Goal: Task Accomplishment & Management: Use online tool/utility

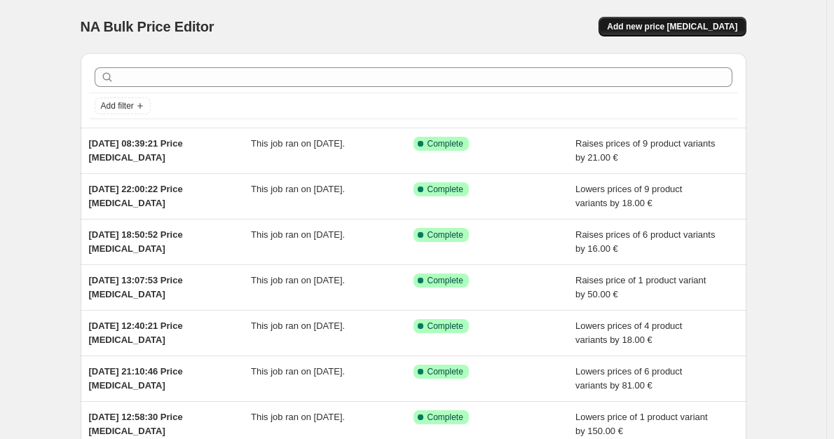
click at [679, 34] on button "Add new price [MEDICAL_DATA]" at bounding box center [672, 27] width 147 height 20
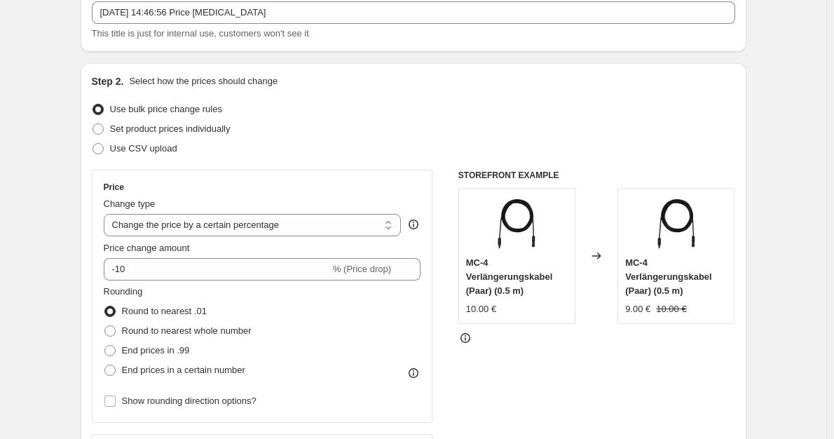
scroll to position [140, 0]
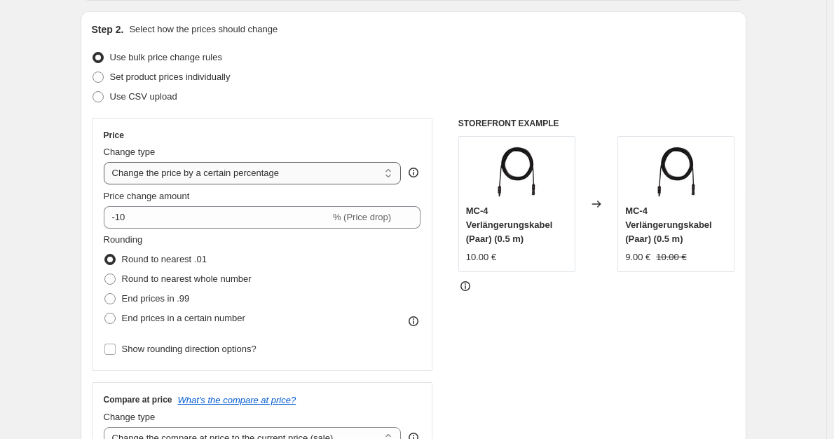
click at [288, 173] on select "Change the price to a certain amount Change the price by a certain amount Chang…" at bounding box center [253, 173] width 298 height 22
select select "by"
click at [107, 162] on select "Change the price to a certain amount Change the price by a certain amount Chang…" at bounding box center [253, 173] width 298 height 22
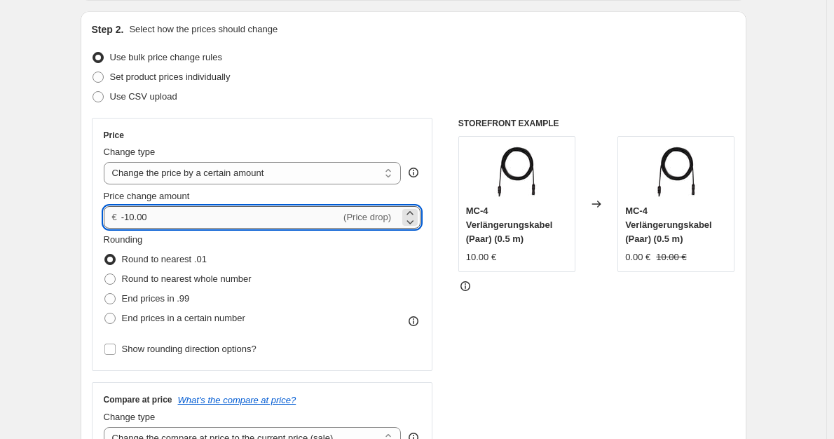
drag, startPoint x: 233, startPoint y: 226, endPoint x: 153, endPoint y: 210, distance: 81.7
click at [130, 212] on input "-10.00" at bounding box center [230, 217] width 219 height 22
click at [161, 215] on input "-10.00" at bounding box center [230, 217] width 219 height 22
drag, startPoint x: 158, startPoint y: 216, endPoint x: 137, endPoint y: 215, distance: 21.8
click at [137, 215] on input "-10.00" at bounding box center [230, 217] width 219 height 22
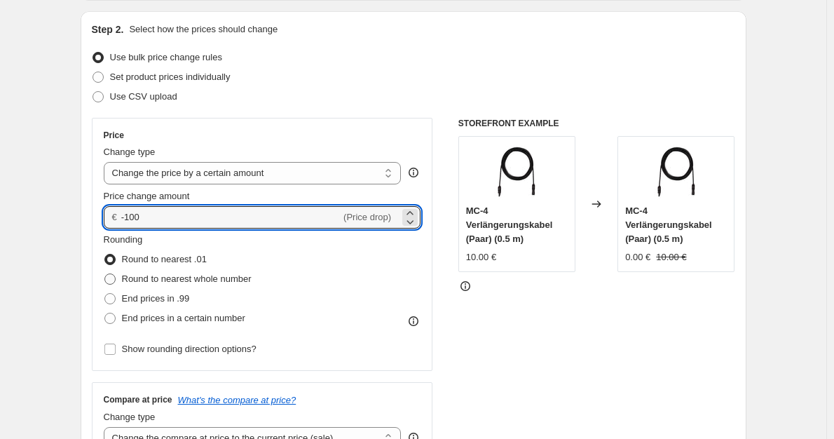
type input "-100.00"
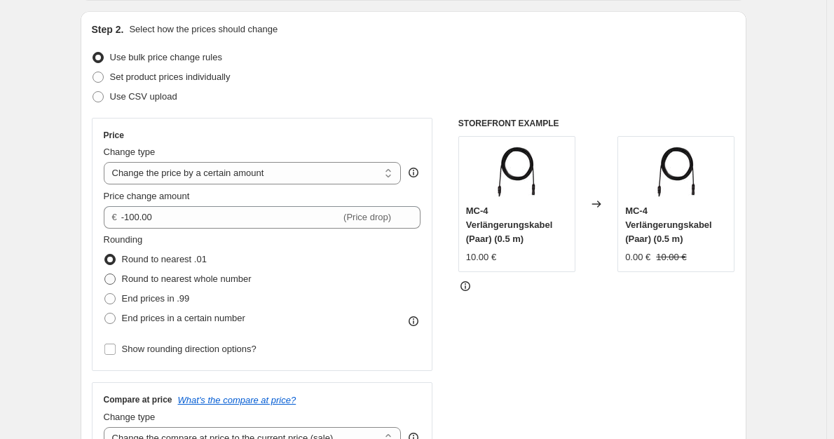
click at [230, 278] on span "Round to nearest whole number" at bounding box center [187, 278] width 130 height 11
click at [105, 274] on input "Round to nearest whole number" at bounding box center [104, 273] width 1 height 1
radio input "true"
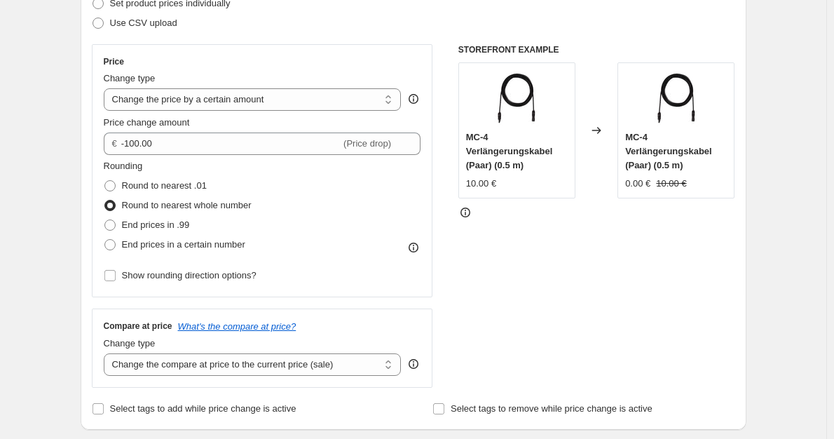
scroll to position [280, 0]
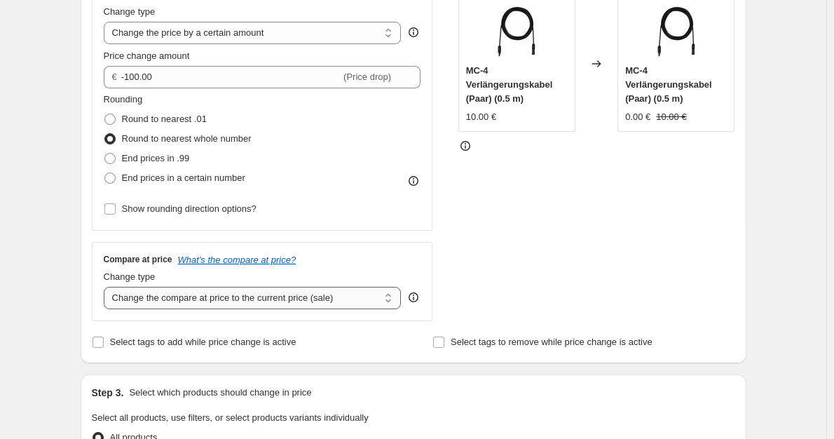
click at [284, 302] on select "Change the compare at price to the current price (sale) Change the compare at p…" at bounding box center [253, 298] width 298 height 22
click at [264, 301] on select "Change the compare at price to the current price (sale) Change the compare at p…" at bounding box center [253, 298] width 298 height 22
select select "no_change"
click at [107, 287] on select "Change the compare at price to the current price (sale) Change the compare at p…" at bounding box center [253, 298] width 298 height 22
click at [620, 240] on div "STOREFRONT EXAMPLE MC-4 Verlängerungskabel (Paar) (0.5 m) 10.00 € Changed to MC…" at bounding box center [596, 149] width 277 height 343
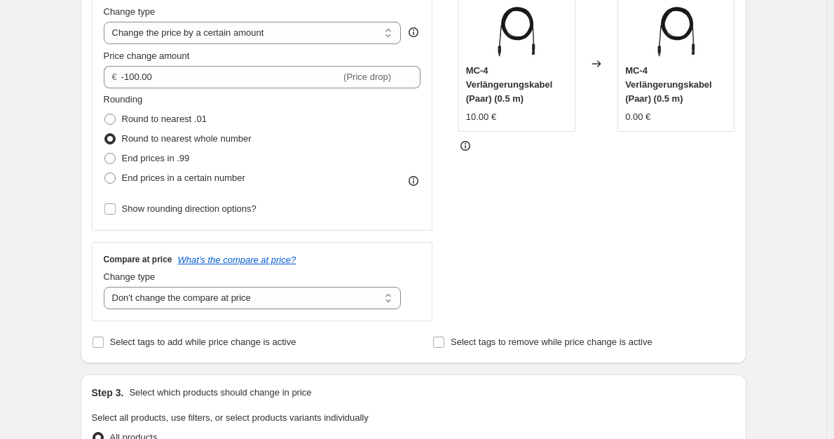
scroll to position [491, 0]
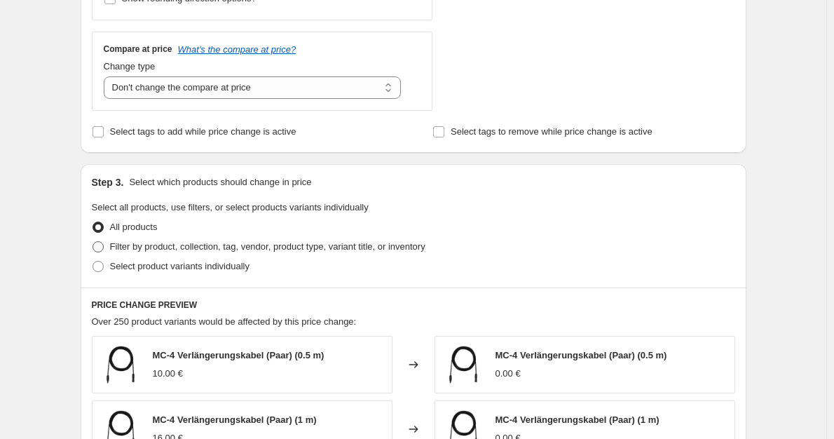
click at [306, 250] on span "Filter by product, collection, tag, vendor, product type, variant title, or inv…" at bounding box center [267, 246] width 315 height 11
click at [93, 242] on input "Filter by product, collection, tag, vendor, product type, variant title, or inv…" at bounding box center [93, 241] width 1 height 1
radio input "true"
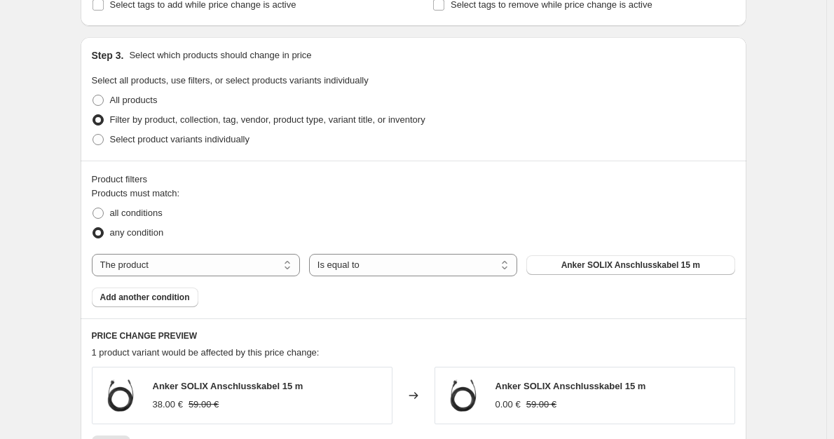
scroll to position [631, 0]
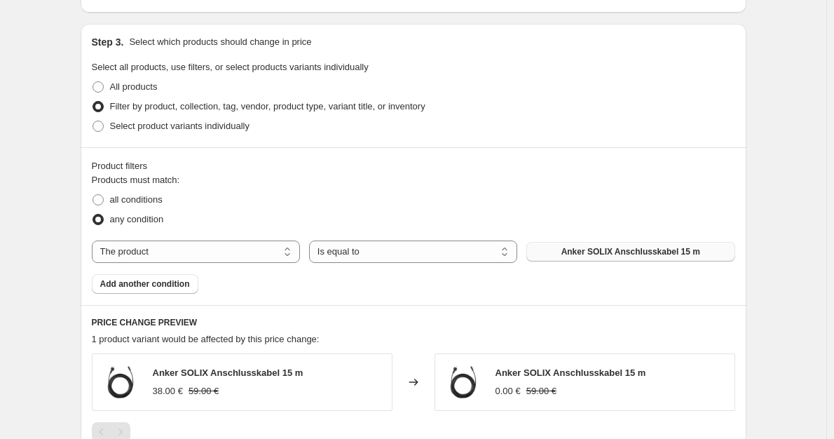
click at [583, 252] on span "Anker SOLIX Anschlusskabel 15 m" at bounding box center [630, 251] width 139 height 11
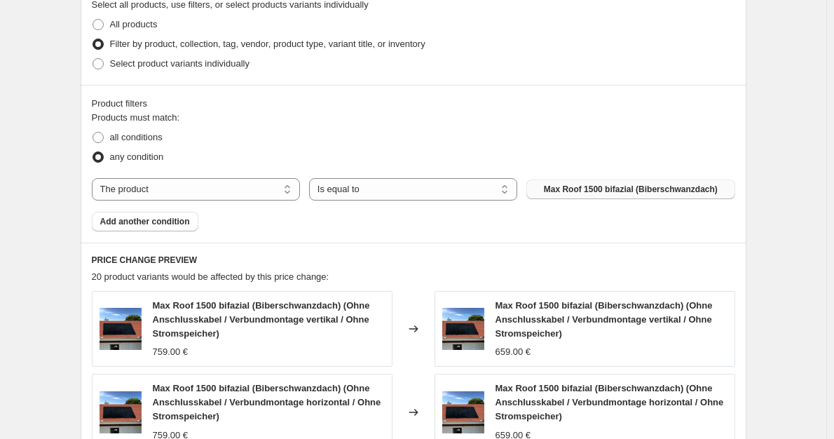
scroll to position [701, 0]
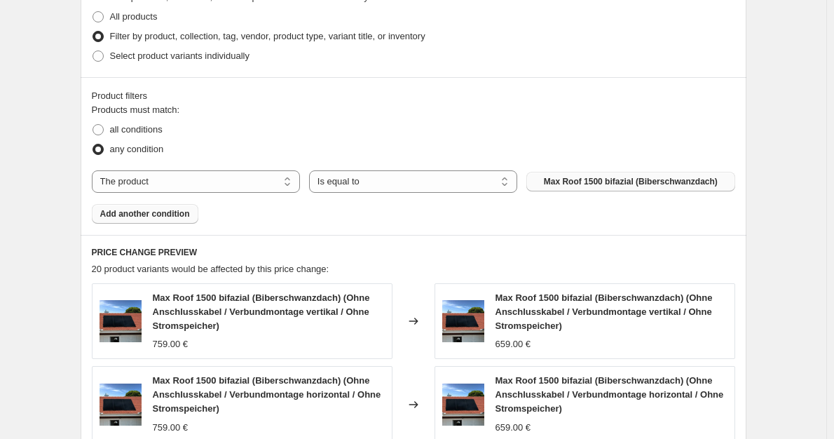
click at [181, 222] on button "Add another condition" at bounding box center [145, 214] width 107 height 20
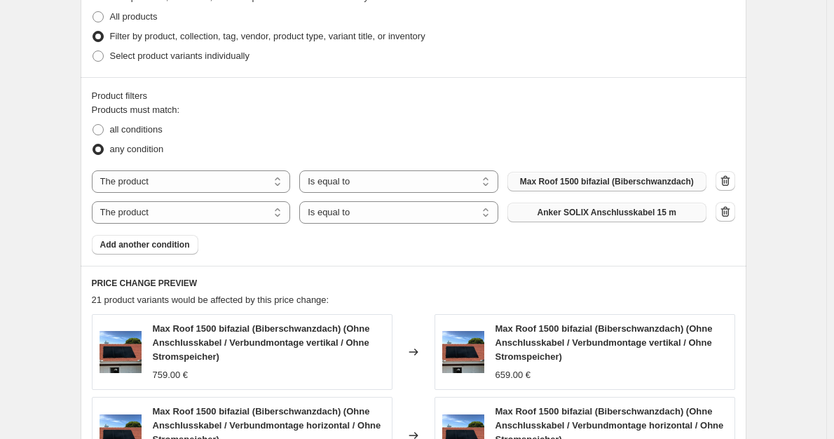
click at [632, 217] on span "Anker SOLIX Anschlusskabel 15 m" at bounding box center [607, 212] width 139 height 11
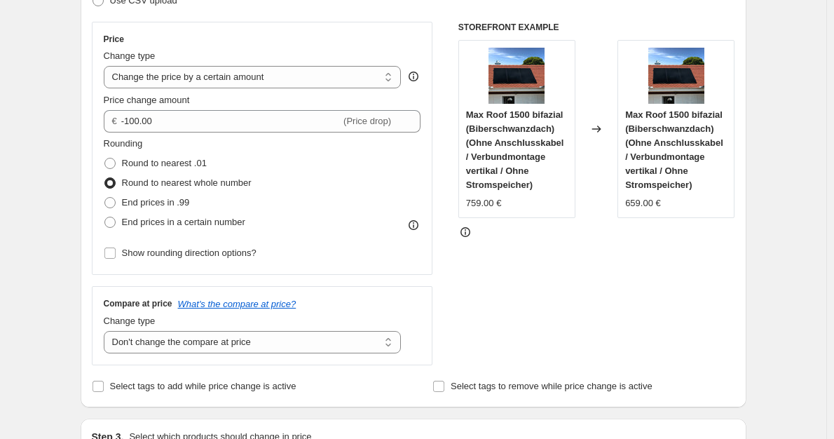
scroll to position [210, 0]
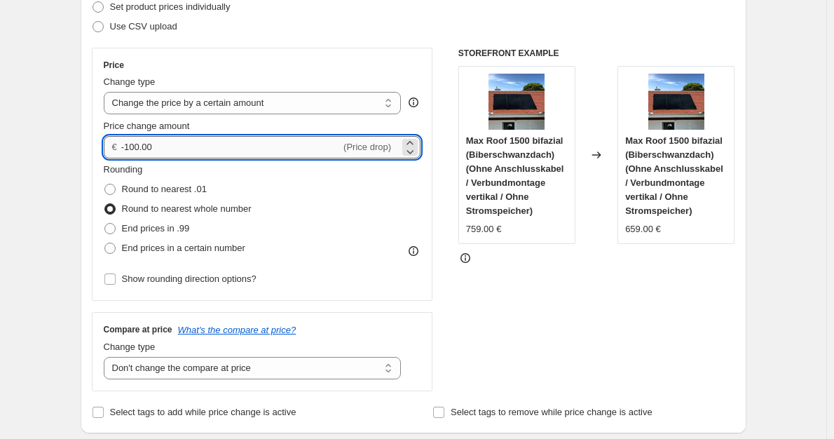
click at [135, 144] on input "-100.00" at bounding box center [230, 147] width 219 height 22
type input "-110.00"
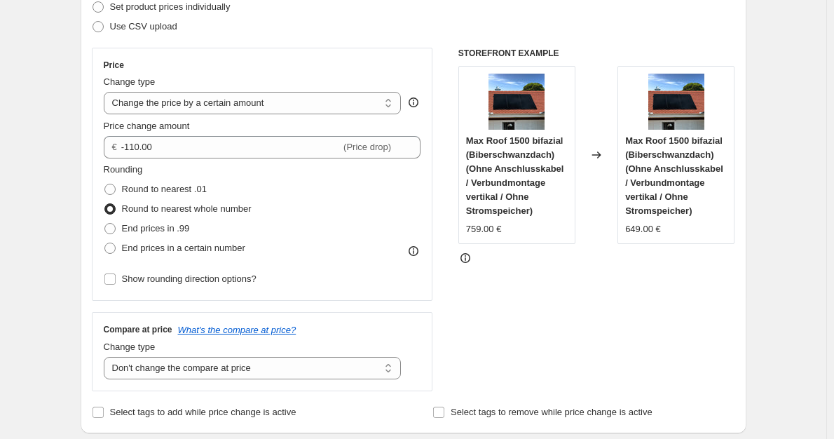
click at [340, 224] on div "Rounding Round to nearest .01 Round to nearest whole number End prices in .99 E…" at bounding box center [263, 210] width 318 height 95
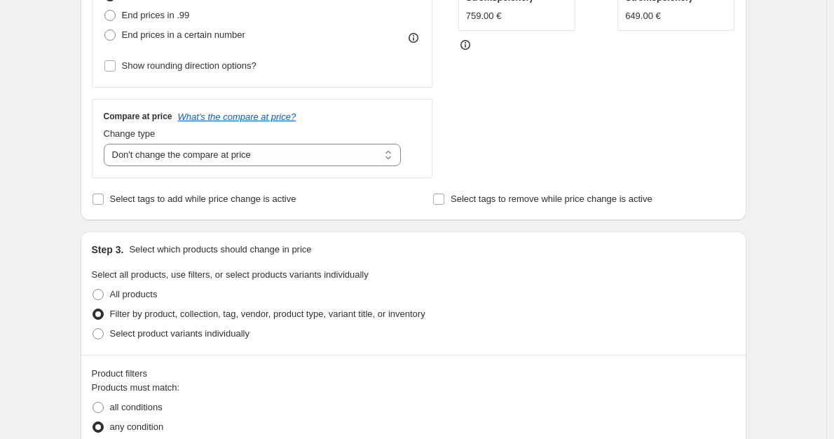
scroll to position [421, 0]
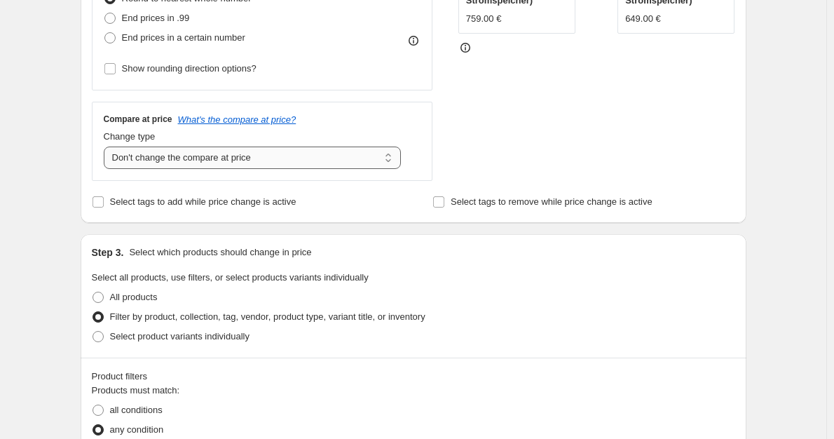
click at [271, 162] on select "Change the compare at price to the current price (sale) Change the compare at p…" at bounding box center [253, 158] width 298 height 22
click at [107, 147] on select "Change the compare at price to the current price (sale) Change the compare at p…" at bounding box center [253, 158] width 298 height 22
click at [306, 163] on select "Change the compare at price to the current price (sale) Change the compare at p…" at bounding box center [253, 158] width 298 height 22
click at [295, 159] on select "Change the compare at price to the current price (sale) Change the compare at p…" at bounding box center [253, 158] width 298 height 22
select select "no_change"
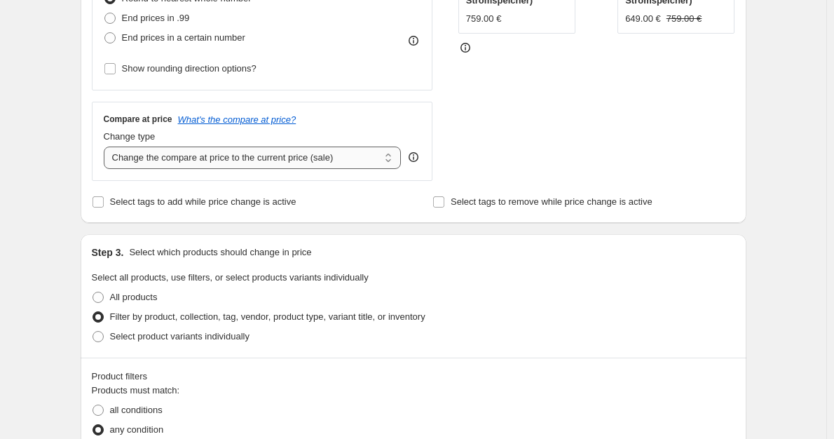
click at [107, 147] on select "Change the compare at price to the current price (sale) Change the compare at p…" at bounding box center [253, 158] width 298 height 22
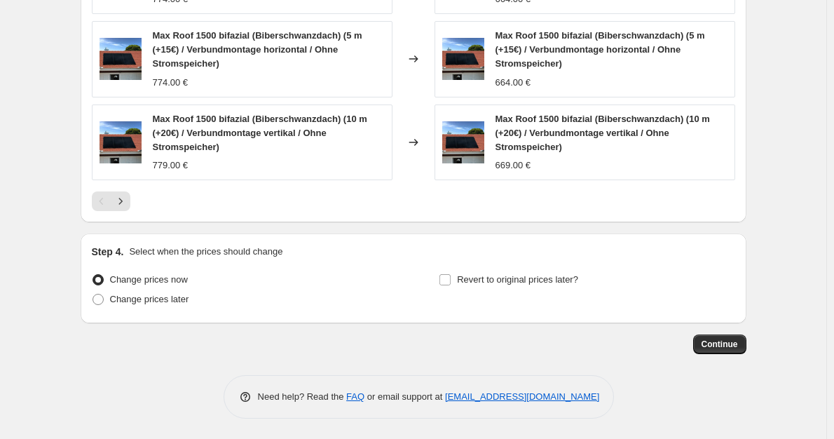
scroll to position [1244, 0]
click at [704, 347] on button "Continue" at bounding box center [719, 344] width 53 height 20
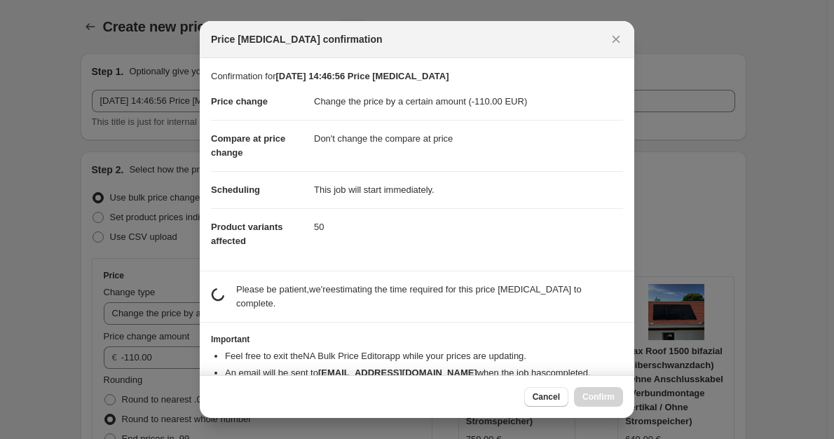
scroll to position [0, 0]
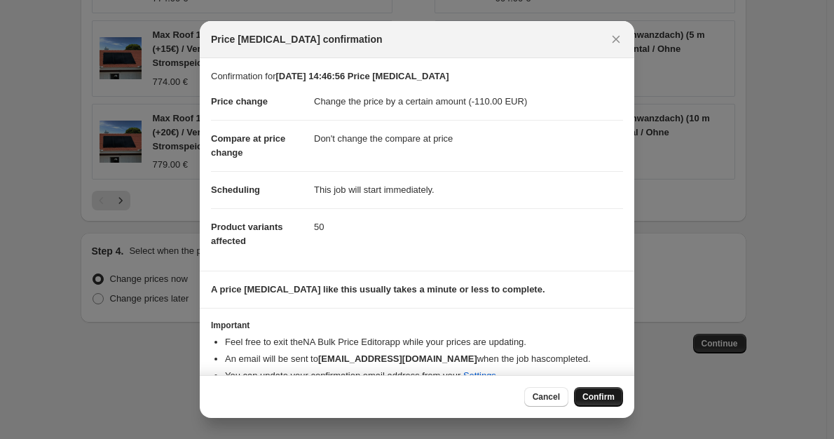
click at [612, 393] on span "Confirm" at bounding box center [599, 396] width 32 height 11
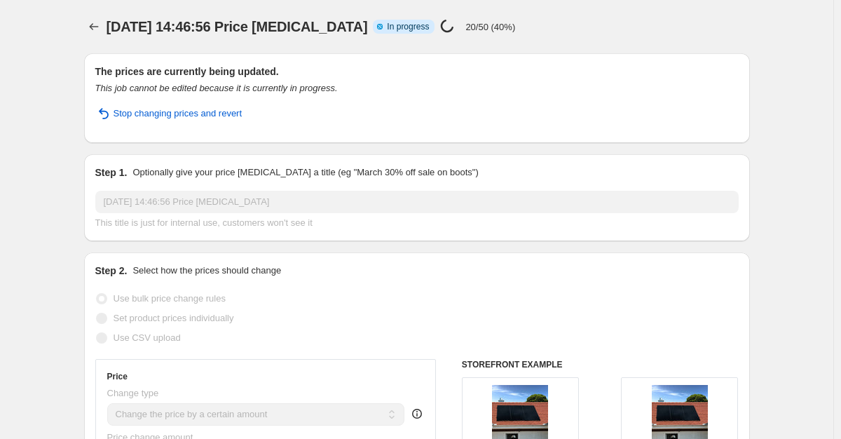
select select "by"
select select "no_change"
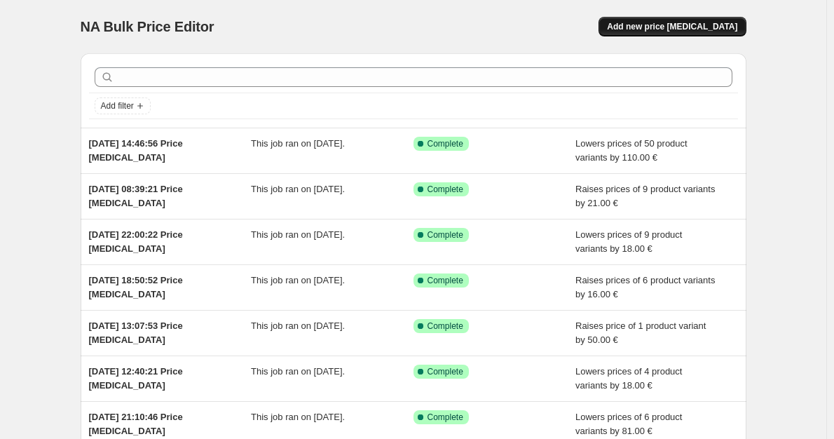
click at [667, 20] on button "Add new price [MEDICAL_DATA]" at bounding box center [672, 27] width 147 height 20
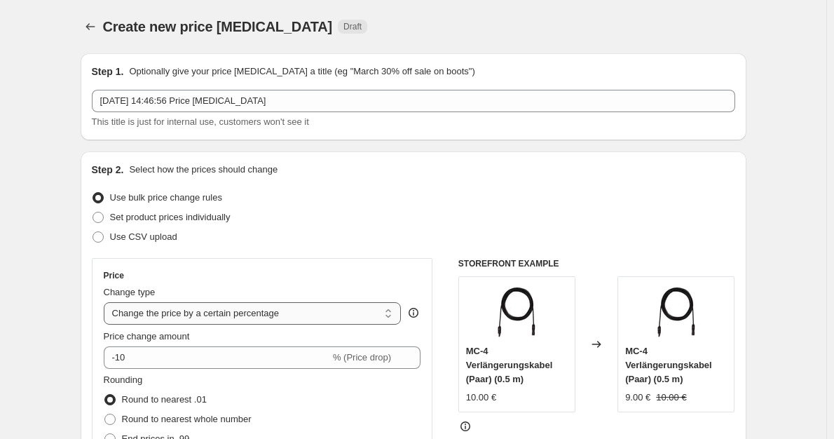
click at [304, 304] on select "Change the price to a certain amount Change the price by a certain amount Chang…" at bounding box center [253, 313] width 298 height 22
select select "by"
click at [107, 302] on select "Change the price to a certain amount Change the price by a certain amount Chang…" at bounding box center [253, 313] width 298 height 22
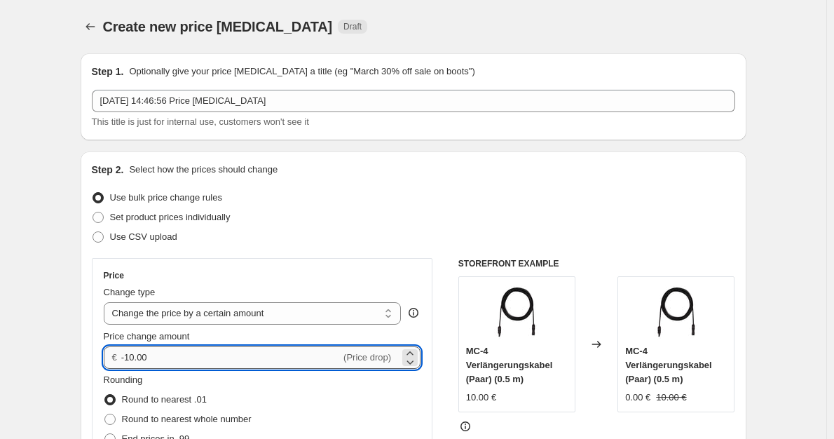
drag, startPoint x: 148, startPoint y: 349, endPoint x: 130, endPoint y: 350, distance: 18.2
click at [130, 350] on input "-10.00" at bounding box center [230, 357] width 219 height 22
type input "-94.00"
click at [200, 419] on span "Round to nearest whole number" at bounding box center [187, 419] width 130 height 11
click at [105, 414] on input "Round to nearest whole number" at bounding box center [104, 414] width 1 height 1
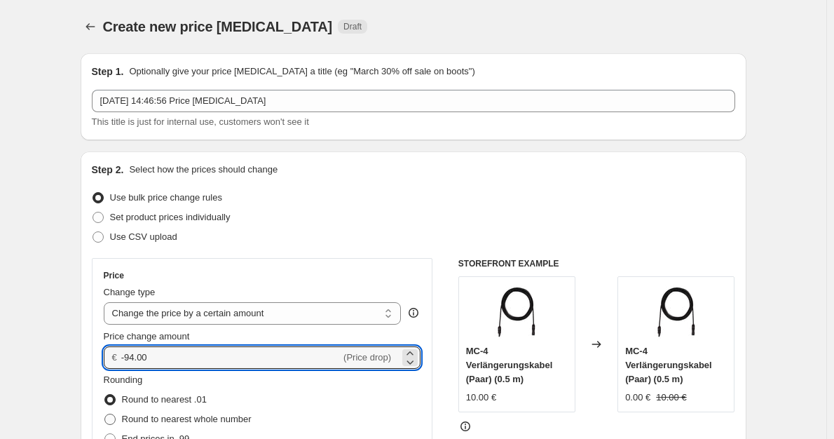
radio input "true"
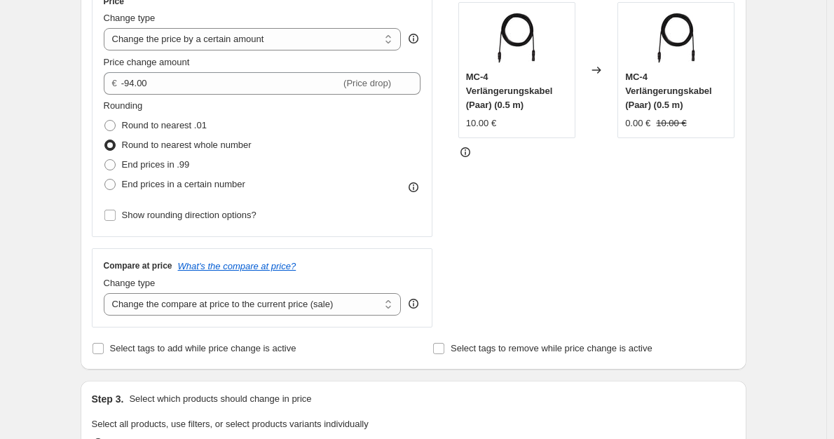
scroll to position [280, 0]
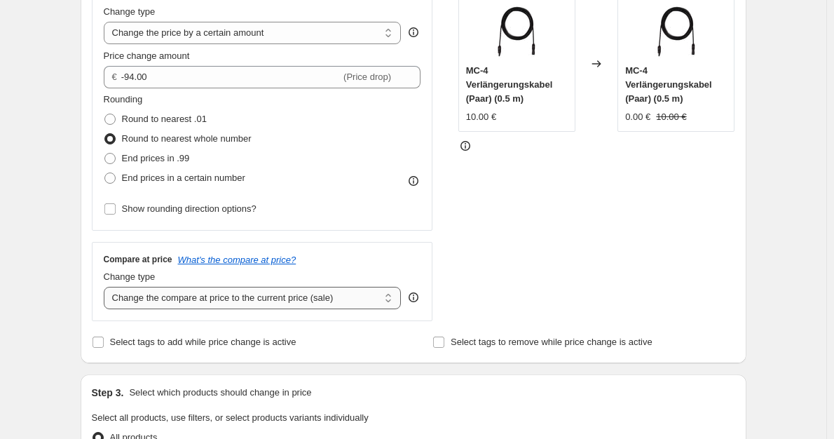
click at [319, 307] on select "Change the compare at price to the current price (sale) Change the compare at p…" at bounding box center [253, 298] width 298 height 22
click at [303, 291] on select "Change the compare at price to the current price (sale) Change the compare at p…" at bounding box center [253, 298] width 298 height 22
select select "no_change"
click at [107, 287] on select "Change the compare at price to the current price (sale) Change the compare at p…" at bounding box center [253, 298] width 298 height 22
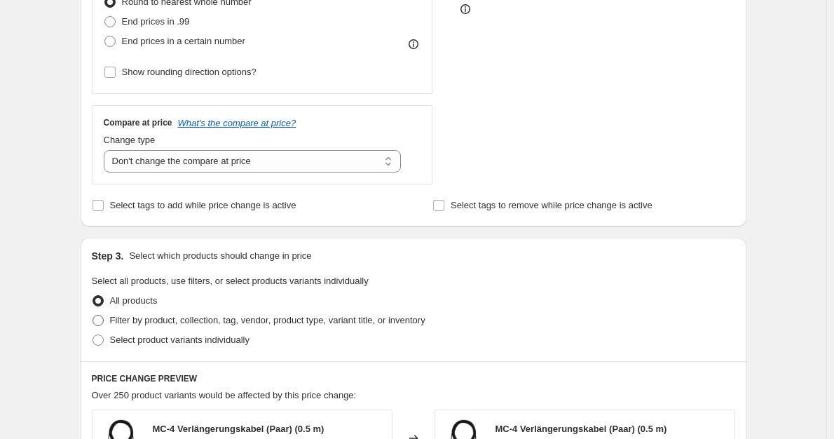
scroll to position [421, 0]
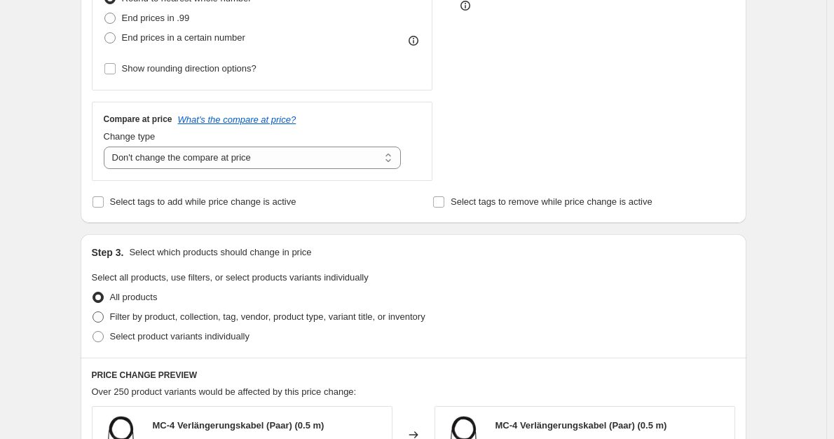
click at [295, 309] on label "Filter by product, collection, tag, vendor, product type, variant title, or inv…" at bounding box center [259, 317] width 334 height 20
click at [93, 311] on input "Filter by product, collection, tag, vendor, product type, variant title, or inv…" at bounding box center [93, 311] width 1 height 1
radio input "true"
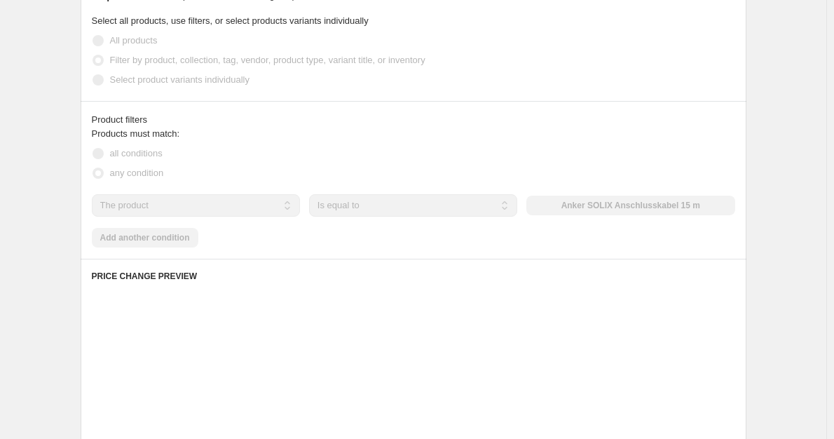
scroll to position [701, 0]
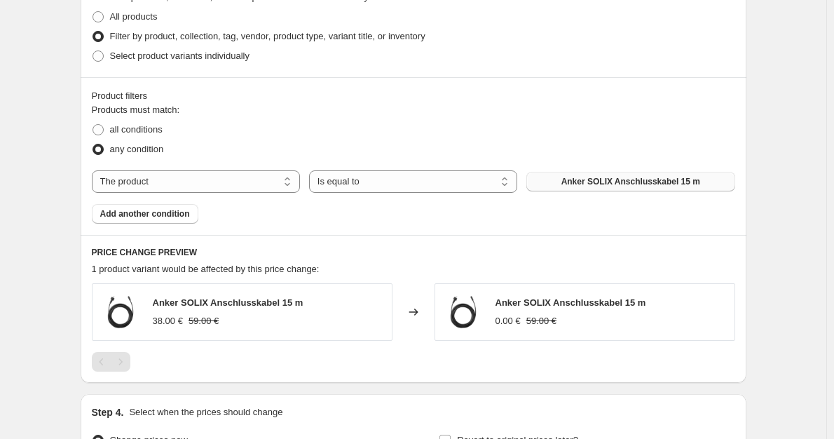
click at [628, 175] on button "Anker SOLIX Anschlusskabel 15 m" at bounding box center [630, 182] width 208 height 20
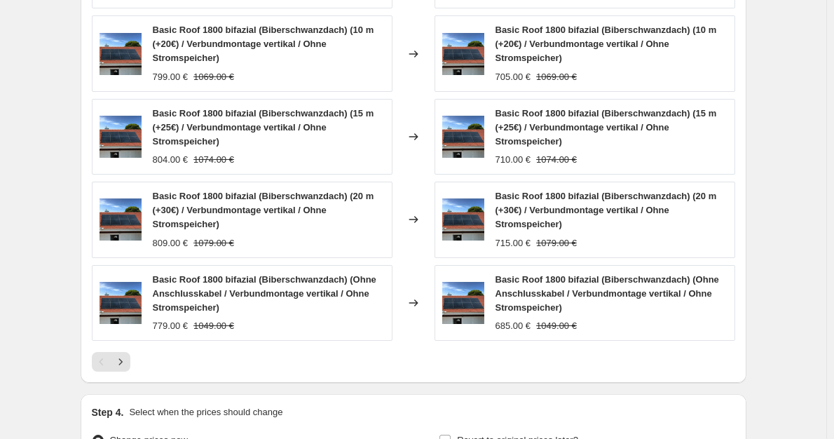
scroll to position [1213, 0]
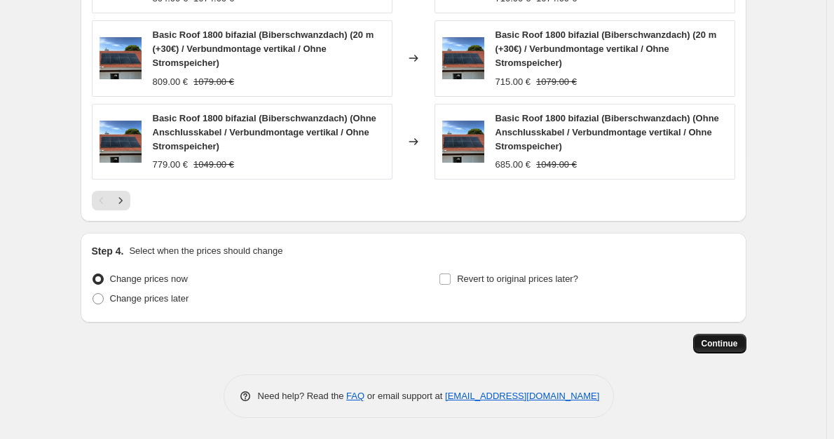
click at [736, 345] on span "Continue" at bounding box center [720, 343] width 36 height 11
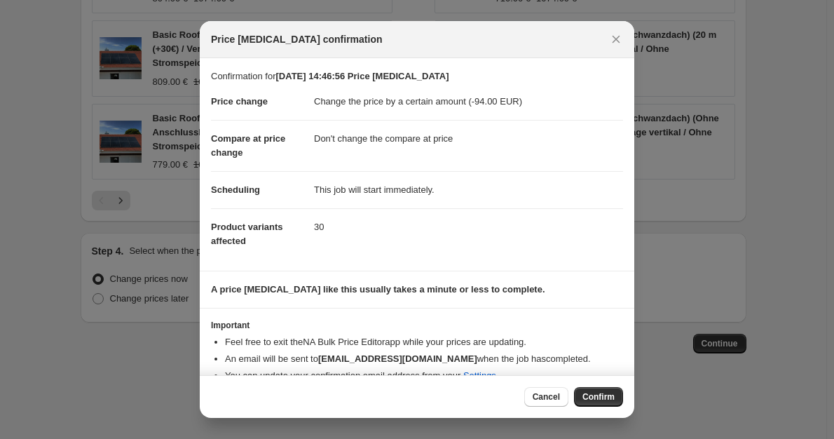
click at [594, 395] on span "Confirm" at bounding box center [599, 396] width 32 height 11
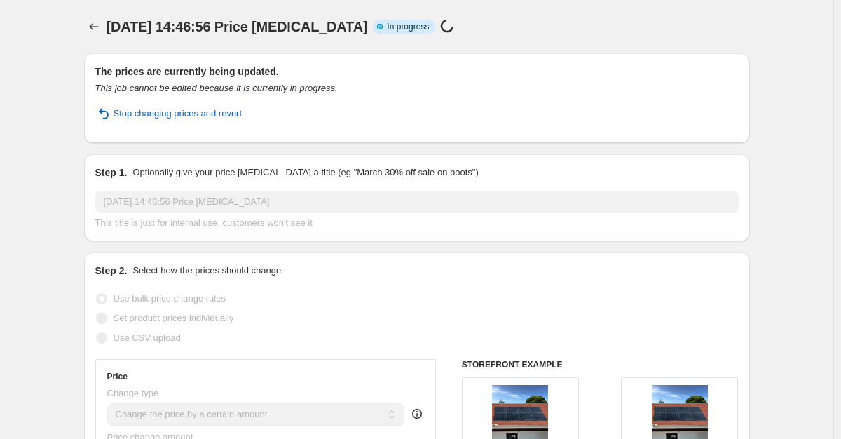
select select "by"
select select "no_change"
